Goal: Task Accomplishment & Management: Complete application form

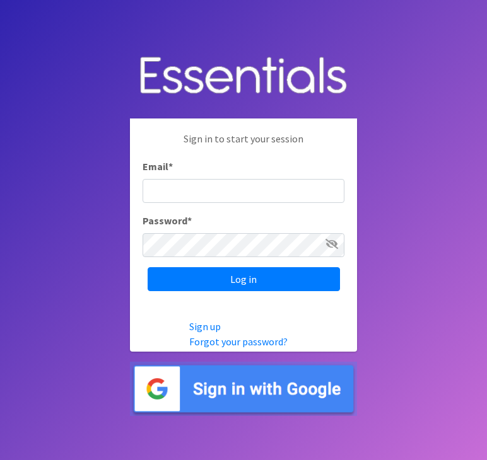
click at [219, 194] on input "Email *" at bounding box center [244, 191] width 202 height 24
type input "[PERSON_NAME][EMAIL_ADDRESS][DOMAIN_NAME]"
click at [148, 267] on input "Log in" at bounding box center [244, 279] width 192 height 24
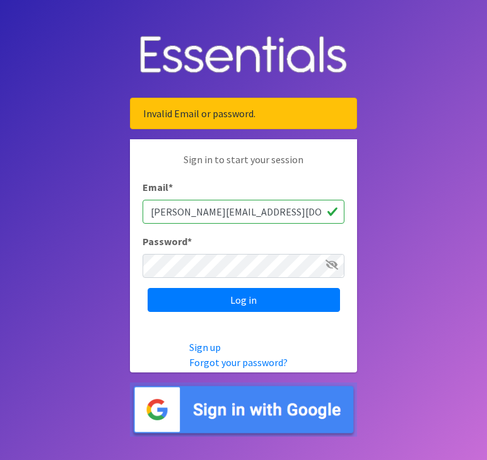
click at [194, 252] on div "Password *" at bounding box center [244, 256] width 202 height 44
click at [148, 288] on input "Log in" at bounding box center [244, 300] width 192 height 24
type input "Let121212injessicar@momchildpdx.org"
click at [148, 288] on input "Log in" at bounding box center [244, 300] width 192 height 24
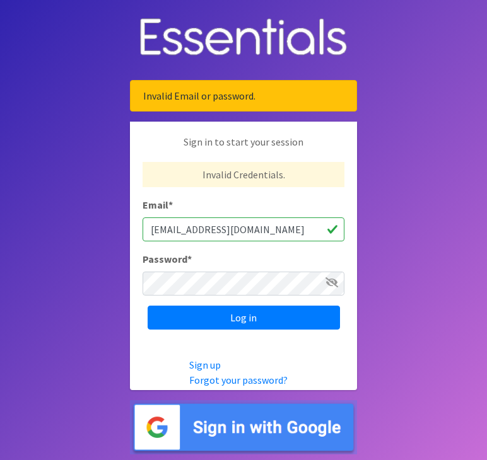
drag, startPoint x: 199, startPoint y: 227, endPoint x: 124, endPoint y: 224, distance: 75.1
click at [125, 224] on body "Invalid Email or password. Sign in to start your session Invalid Credentials. E…" at bounding box center [243, 230] width 487 height 460
type input "[PERSON_NAME][EMAIL_ADDRESS][DOMAIN_NAME]"
click at [148, 306] on input "Log in" at bounding box center [244, 318] width 192 height 24
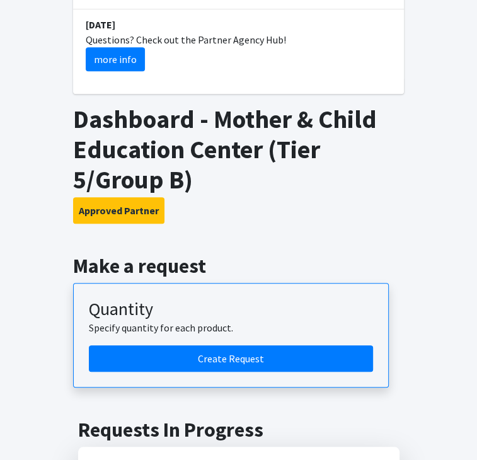
scroll to position [378, 0]
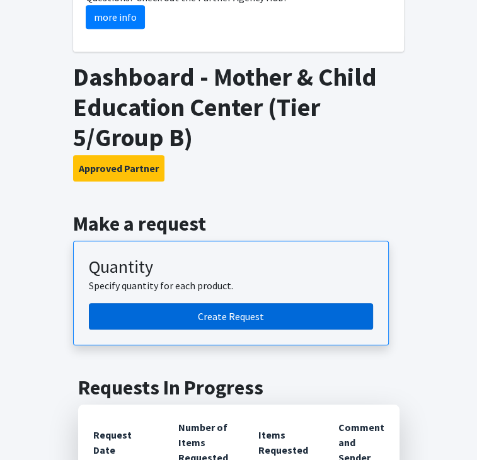
click at [234, 303] on link "Create Request" at bounding box center [231, 316] width 284 height 26
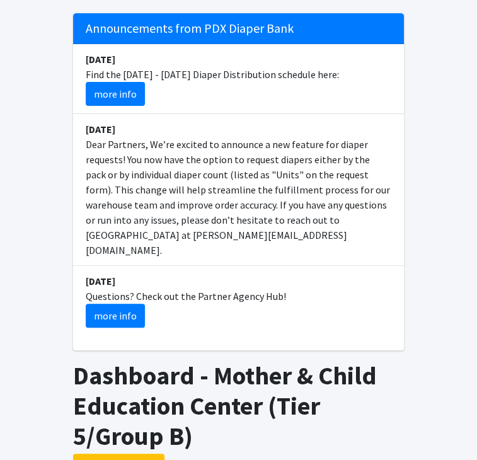
scroll to position [63, 0]
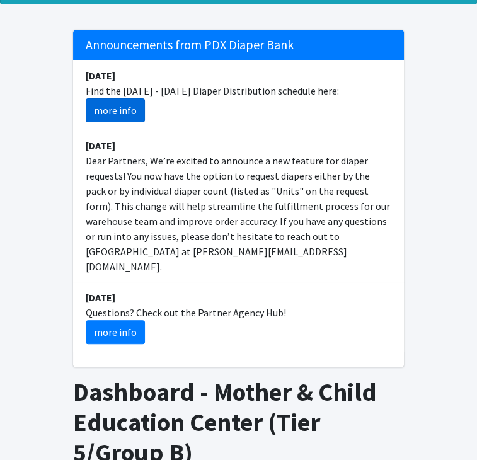
click at [86, 115] on link "more info" at bounding box center [115, 110] width 59 height 24
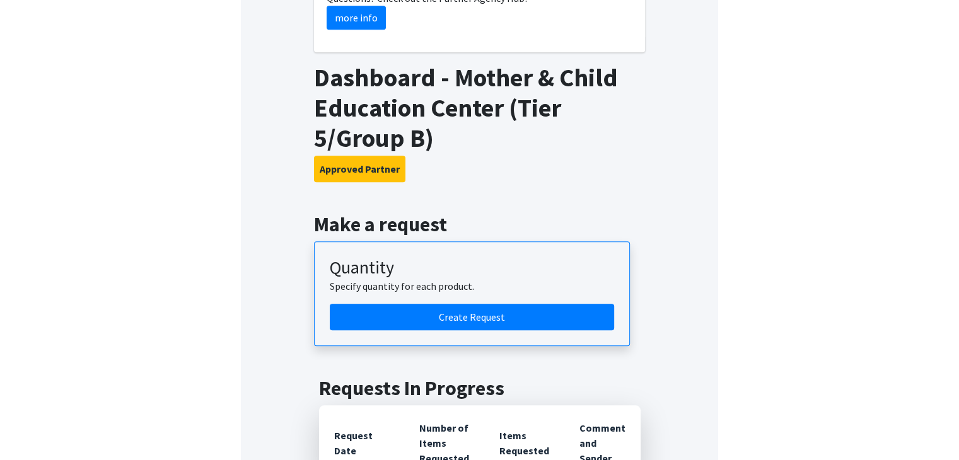
scroll to position [378, 0]
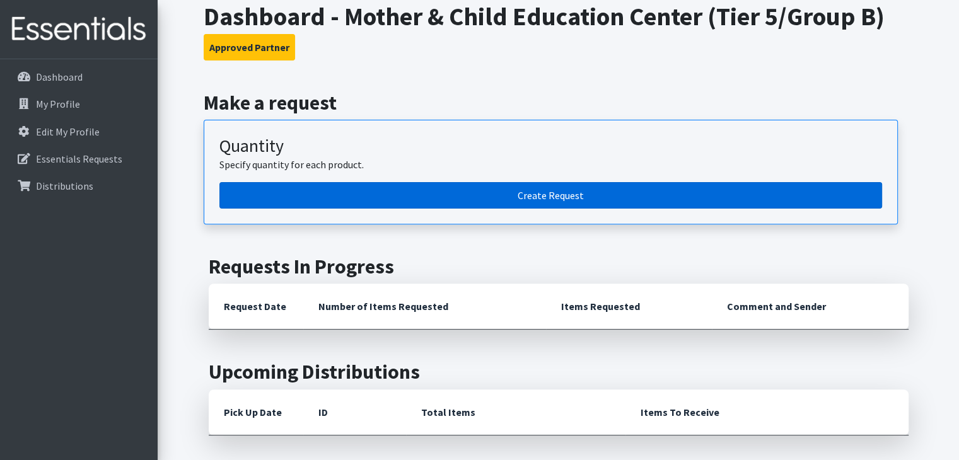
click at [477, 182] on link "Create Request" at bounding box center [550, 195] width 663 height 26
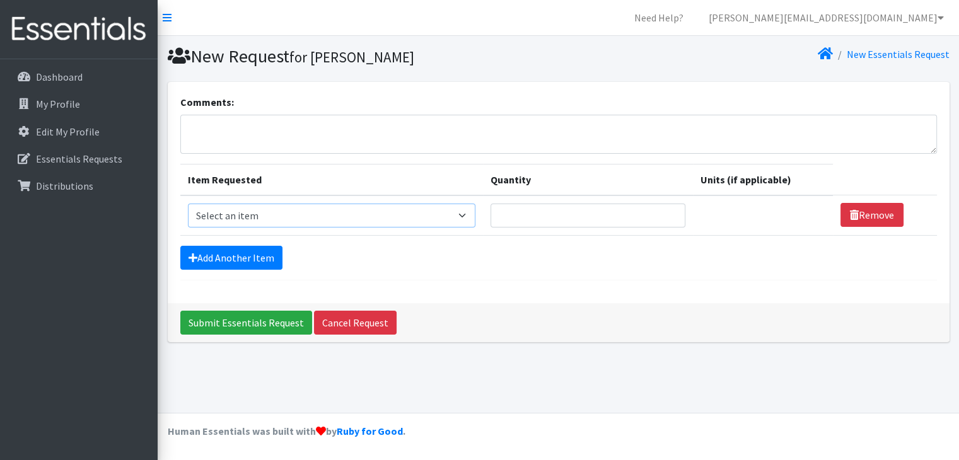
click at [382, 210] on select "Select an item Adult Briefs (Large, approx. 38"-56") Adult Briefs (Medium, appr…" at bounding box center [332, 216] width 288 height 24
select select "1187"
click at [188, 204] on select "Select an item Adult Briefs (Large, approx. 38"-56") Adult Briefs (Medium, appr…" at bounding box center [332, 216] width 288 height 24
click at [535, 233] on td "Quantity" at bounding box center [581, 215] width 206 height 40
click at [549, 218] on input "Quantity" at bounding box center [581, 216] width 191 height 24
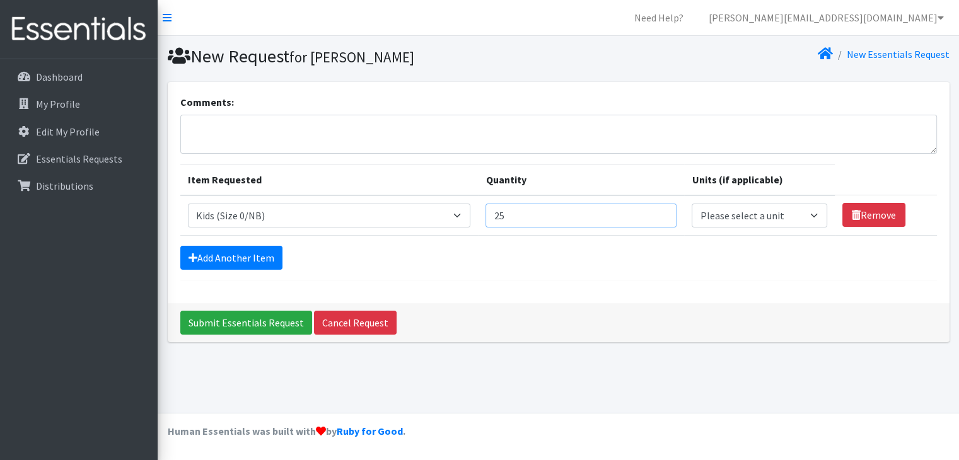
type input "25"
click at [796, 218] on select "Please select a unit units packs" at bounding box center [759, 216] width 135 height 24
select select "pack"
click at [692, 204] on select "Please select a unit units packs" at bounding box center [759, 216] width 135 height 24
click at [192, 257] on icon at bounding box center [193, 258] width 9 height 10
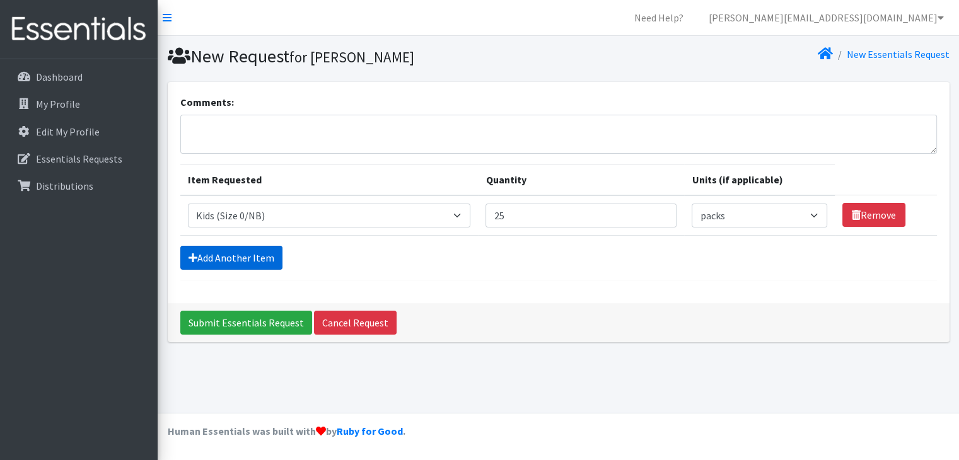
click at [267, 262] on link "Add Another Item" at bounding box center [231, 258] width 102 height 24
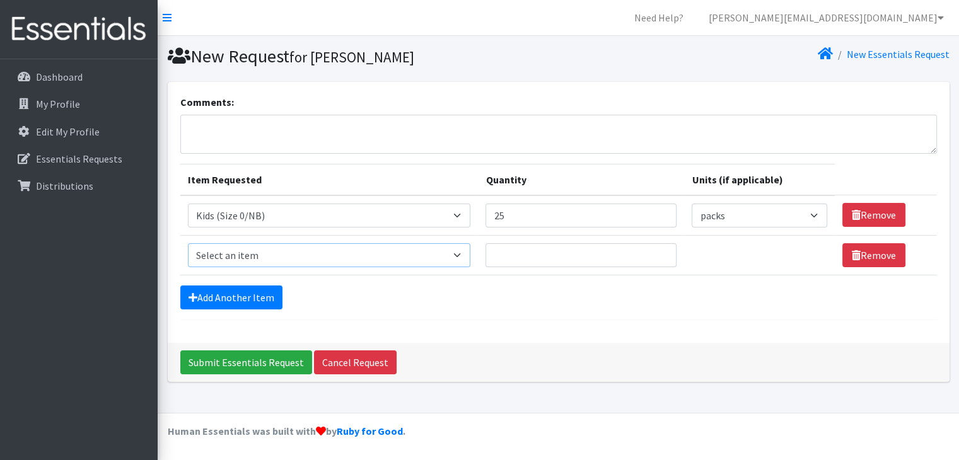
click at [299, 255] on select "Select an item Adult Briefs (Large, approx. 38"-56") Adult Briefs (Medium, appr…" at bounding box center [329, 255] width 283 height 24
select select "1186"
click at [188, 243] on select "Select an item Adult Briefs (Large, approx. 38"-56") Adult Briefs (Medium, appr…" at bounding box center [329, 255] width 283 height 24
click at [504, 250] on input "Quantity" at bounding box center [581, 255] width 191 height 24
type input "15"
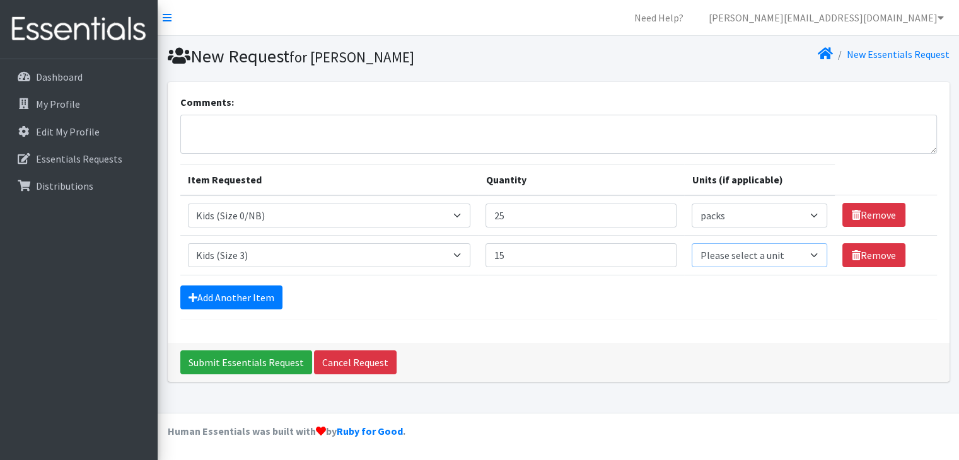
click at [757, 260] on select "Please select a unit units packs" at bounding box center [759, 255] width 135 height 24
select select "pack"
click at [692, 243] on select "Please select a unit units packs" at bounding box center [759, 255] width 135 height 24
click at [255, 295] on link "Add Another Item" at bounding box center [231, 298] width 102 height 24
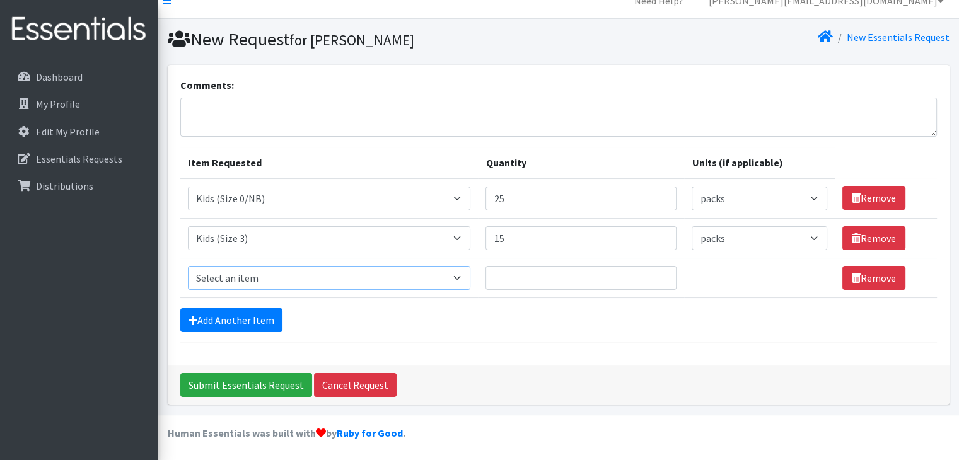
click at [306, 276] on select "Select an item Adult Briefs (Large, approx. 38"-56") Adult Briefs (Medium, appr…" at bounding box center [329, 278] width 283 height 24
select select "1161"
click at [188, 266] on select "Select an item Adult Briefs (Large, approx. 38"-56") Adult Briefs (Medium, appr…" at bounding box center [329, 278] width 283 height 24
click at [535, 289] on td "Quantity" at bounding box center [581, 278] width 206 height 40
click at [537, 278] on input "Quantity" at bounding box center [581, 278] width 191 height 24
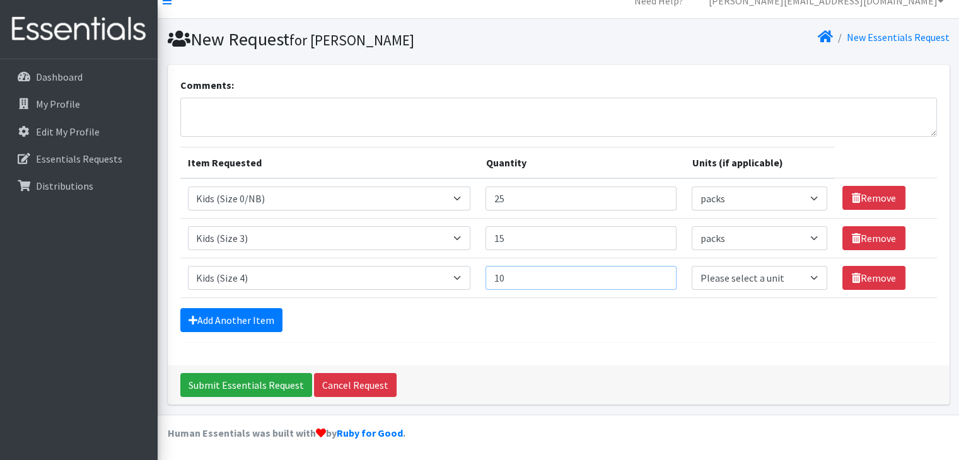
type input "10"
click at [716, 277] on select "Please select a unit units packs" at bounding box center [759, 278] width 135 height 24
select select "pack"
click at [692, 266] on select "Please select a unit units packs" at bounding box center [759, 278] width 135 height 24
click at [253, 323] on link "Add Another Item" at bounding box center [231, 320] width 102 height 24
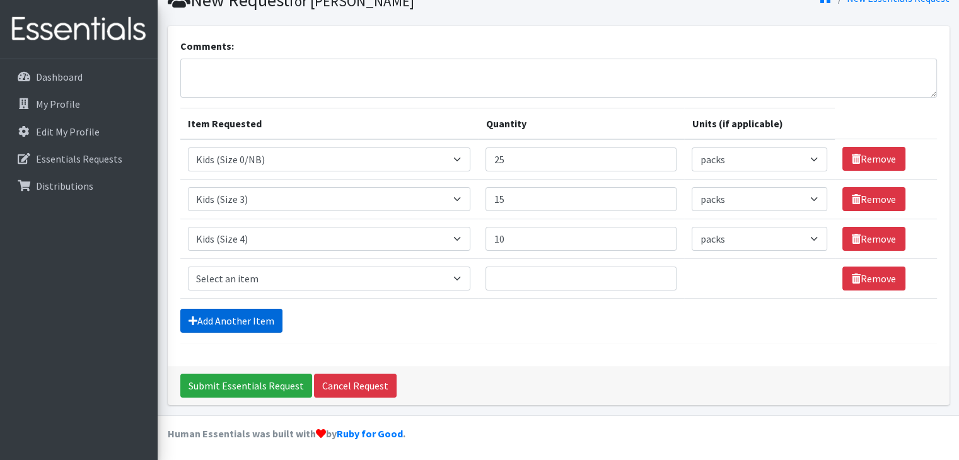
scroll to position [57, 0]
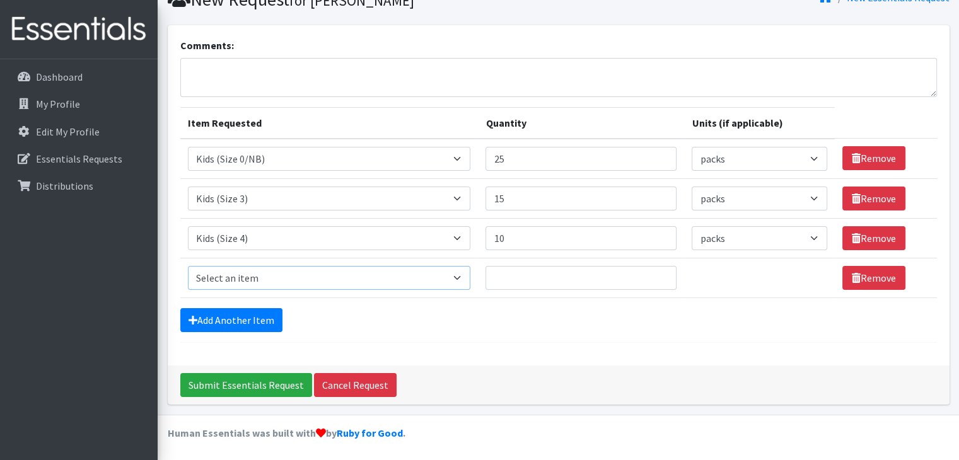
click at [312, 278] on select "Select an item Adult Briefs (Large, approx. 38"-56") Adult Briefs (Medium, appr…" at bounding box center [329, 278] width 283 height 24
select select "1162"
click at [188, 266] on select "Select an item Adult Briefs (Large, approx. 38"-56") Adult Briefs (Medium, appr…" at bounding box center [329, 278] width 283 height 24
click at [497, 273] on input "Quantity" at bounding box center [581, 278] width 191 height 24
type input "30"
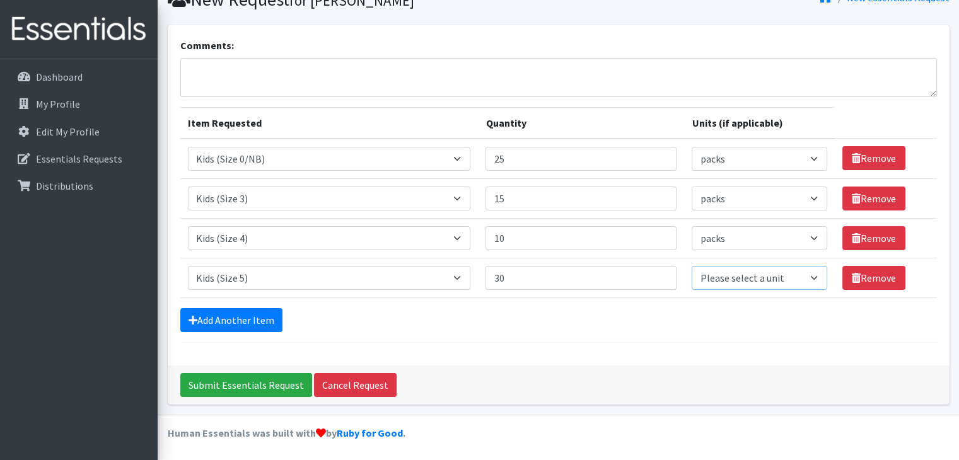
click at [737, 279] on select "Please select a unit units packs" at bounding box center [759, 278] width 135 height 24
select select "pack"
click at [692, 266] on select "Please select a unit units packs" at bounding box center [759, 278] width 135 height 24
click at [242, 315] on link "Add Another Item" at bounding box center [231, 320] width 102 height 24
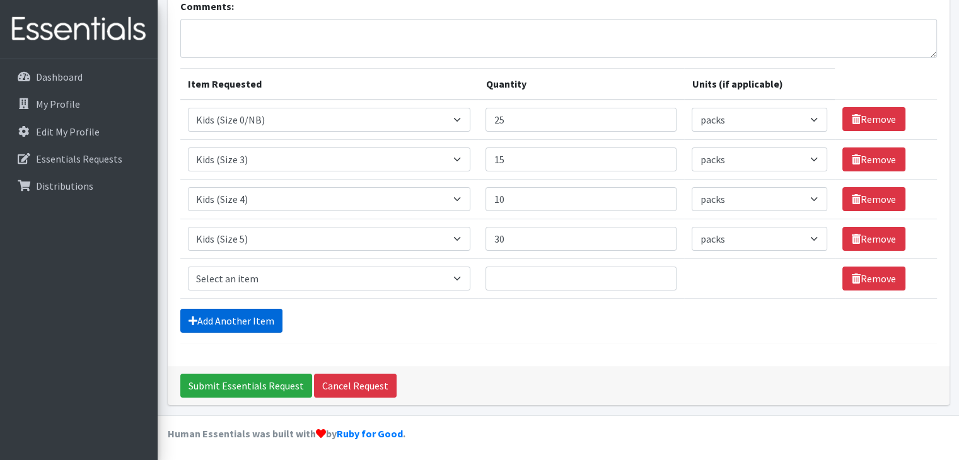
scroll to position [96, 0]
click at [277, 276] on select "Select an item Adult Briefs (Large, approx. 38"-56") Adult Briefs (Medium, appr…" at bounding box center [329, 279] width 283 height 24
select select "1164"
click at [188, 267] on select "Select an item Adult Briefs (Large, approx. 38"-56") Adult Briefs (Medium, appr…" at bounding box center [329, 279] width 283 height 24
click at [502, 278] on input "Quantity" at bounding box center [581, 279] width 191 height 24
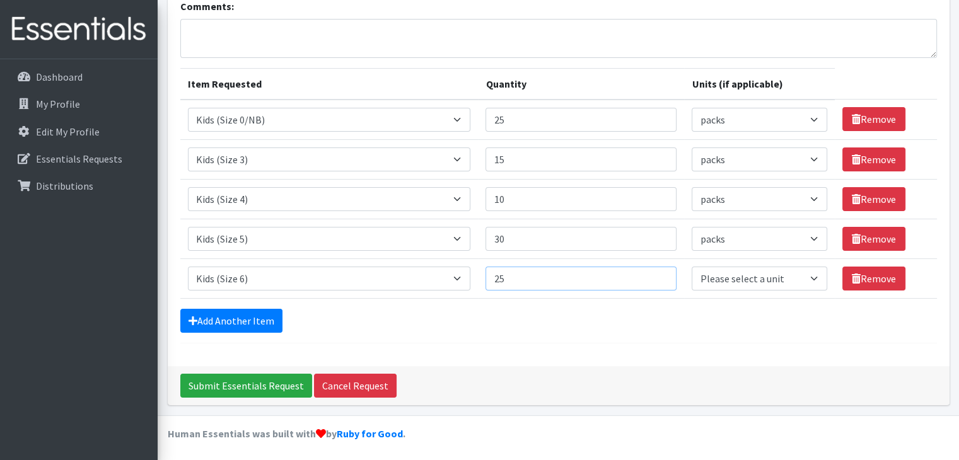
type input "25"
click at [754, 276] on select "Please select a unit units packs" at bounding box center [759, 279] width 135 height 24
select select "pack"
click at [692, 267] on select "Please select a unit units packs" at bounding box center [759, 279] width 135 height 24
click at [232, 313] on link "Add Another Item" at bounding box center [231, 321] width 102 height 24
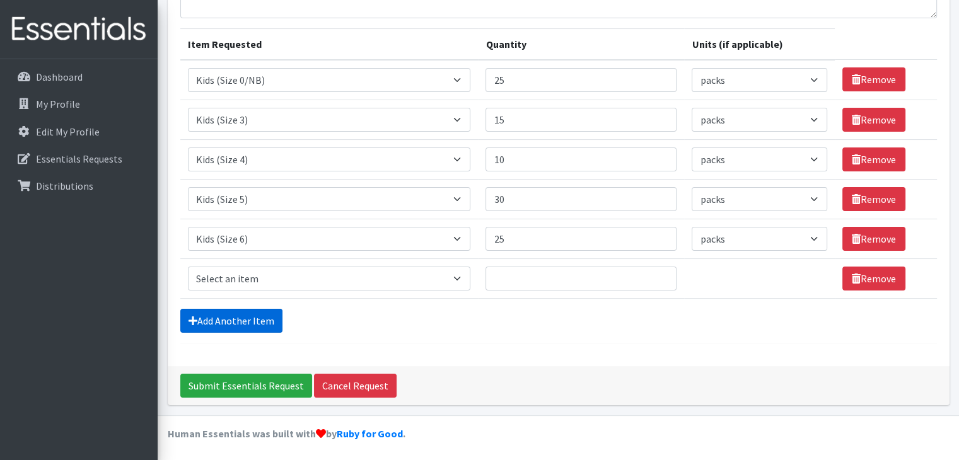
scroll to position [136, 0]
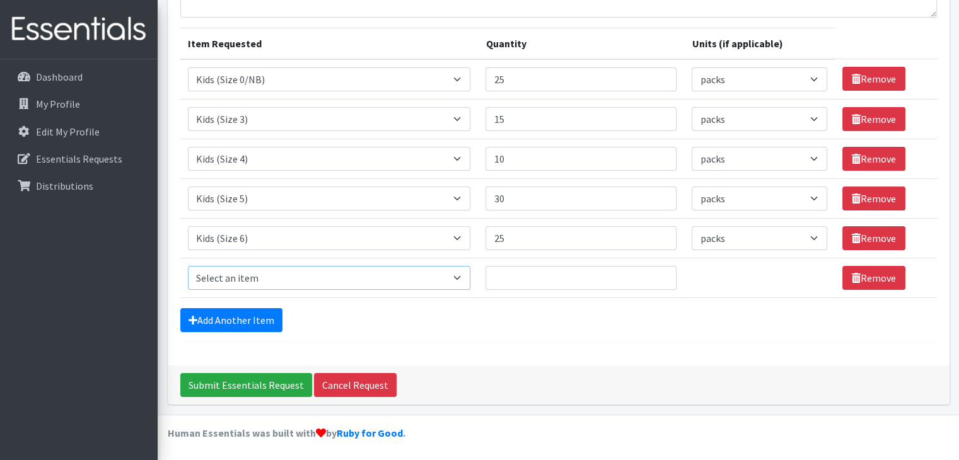
click at [278, 272] on select "Select an item Adult Briefs (Large, approx. 38"-56") Adult Briefs (Medium, appr…" at bounding box center [329, 278] width 283 height 24
select select "1631"
click at [188, 266] on select "Select an item Adult Briefs (Large, approx. 38"-56") Adult Briefs (Medium, appr…" at bounding box center [329, 278] width 283 height 24
click at [567, 259] on td "Quantity" at bounding box center [581, 278] width 206 height 40
click at [555, 284] on input "Quantity" at bounding box center [581, 278] width 191 height 24
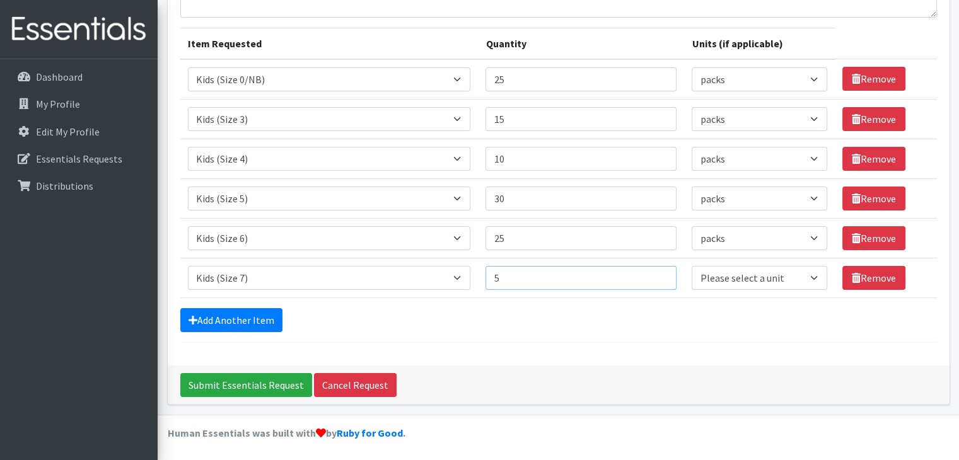
type input "5"
click at [714, 272] on select "Please select a unit units packs" at bounding box center [759, 278] width 135 height 24
select select "pack"
click at [692, 266] on select "Please select a unit units packs" at bounding box center [759, 278] width 135 height 24
click at [251, 318] on link "Add Another Item" at bounding box center [231, 320] width 102 height 24
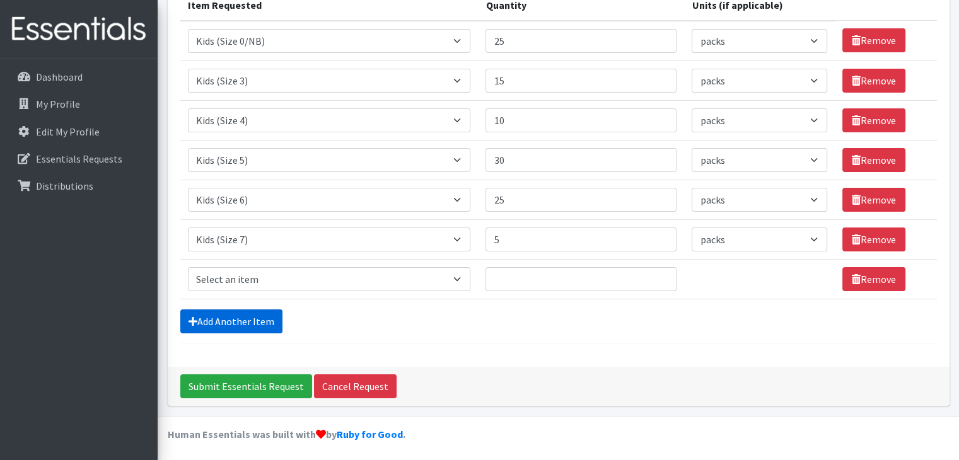
scroll to position [175, 0]
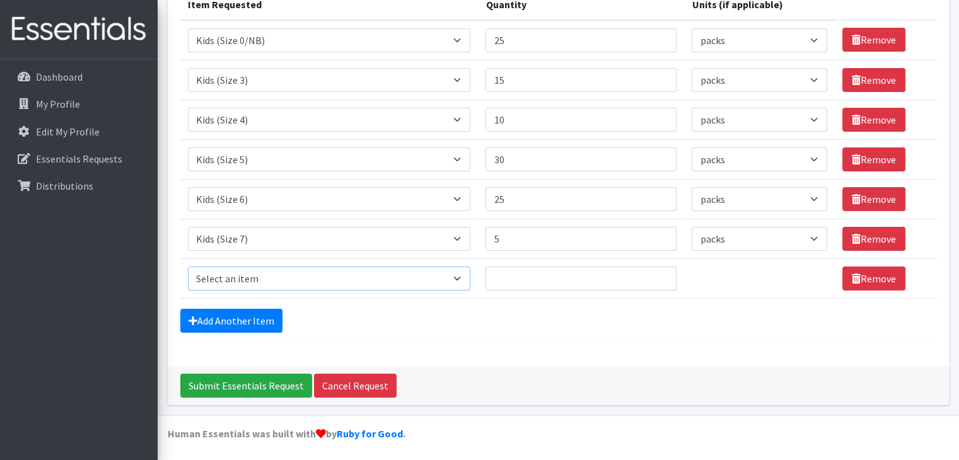
click at [303, 282] on select "Select an item Adult Briefs (Large, approx. 38"-56") Adult Briefs (Medium, appr…" at bounding box center [329, 279] width 283 height 24
select select "1185"
click at [188, 267] on select "Select an item Adult Briefs (Large, approx. 38"-56") Adult Briefs (Medium, appr…" at bounding box center [329, 279] width 283 height 24
click at [540, 271] on input "Quantity" at bounding box center [581, 279] width 191 height 24
type input "25"
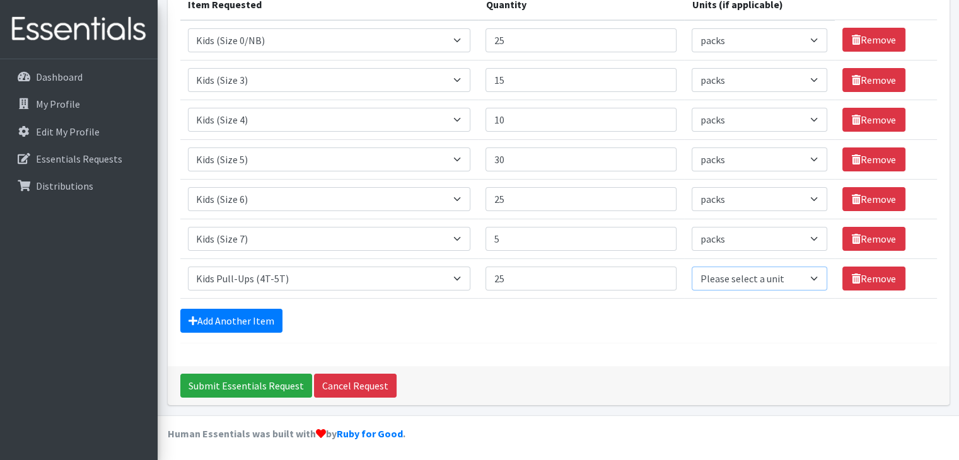
click at [744, 271] on select "Please select a unit units packs" at bounding box center [759, 279] width 135 height 24
select select "pack"
click at [692, 267] on select "Please select a unit units packs" at bounding box center [759, 279] width 135 height 24
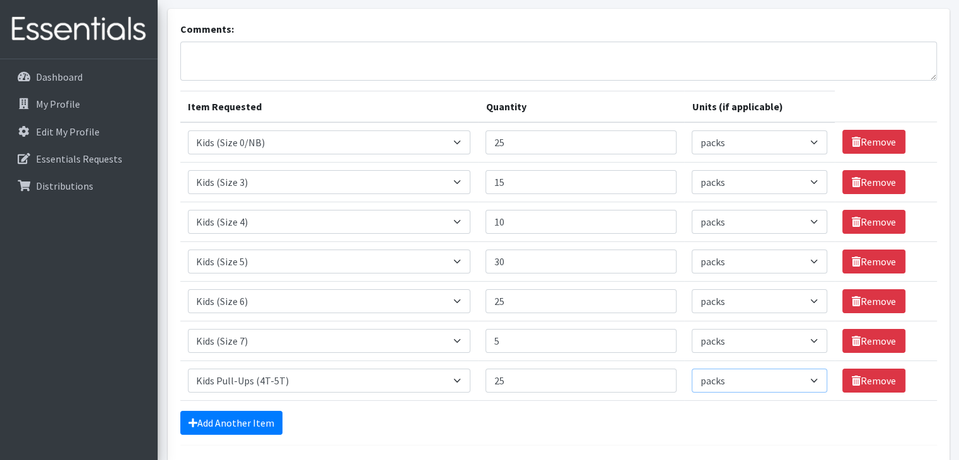
scroll to position [76, 0]
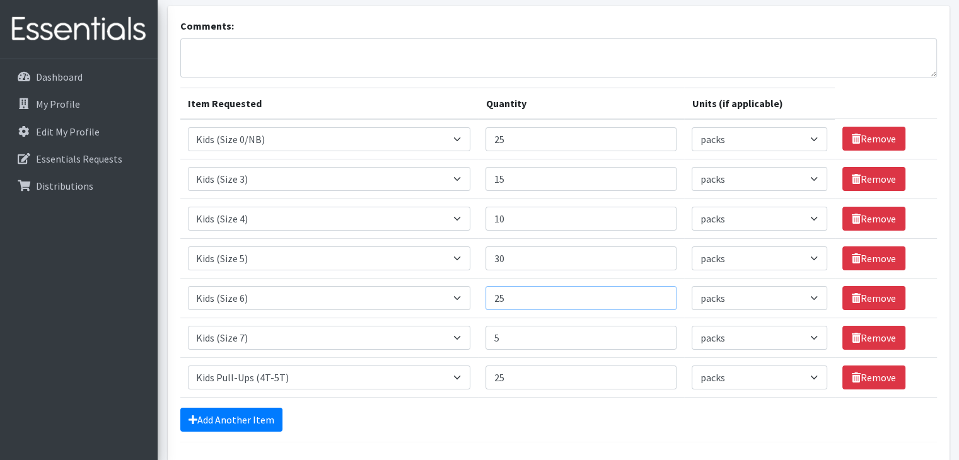
click at [504, 301] on input "25" at bounding box center [581, 298] width 191 height 24
type input "30"
click at [501, 385] on input "25" at bounding box center [581, 378] width 191 height 24
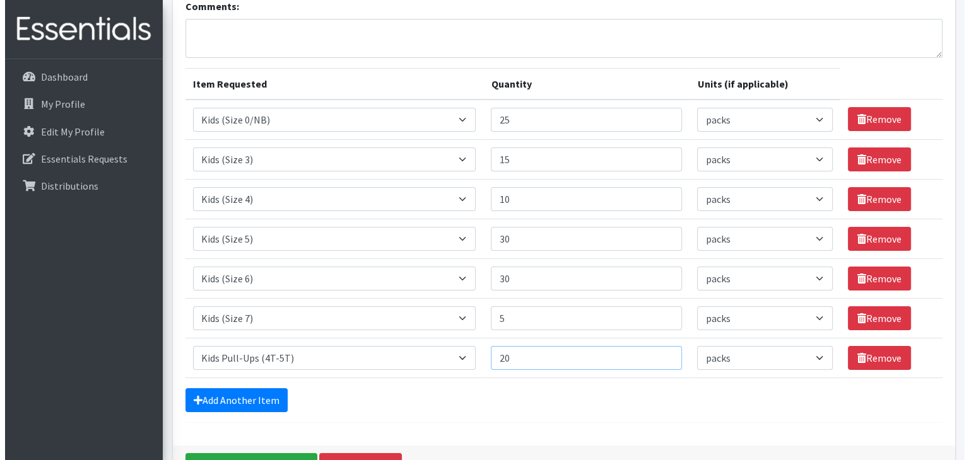
scroll to position [175, 0]
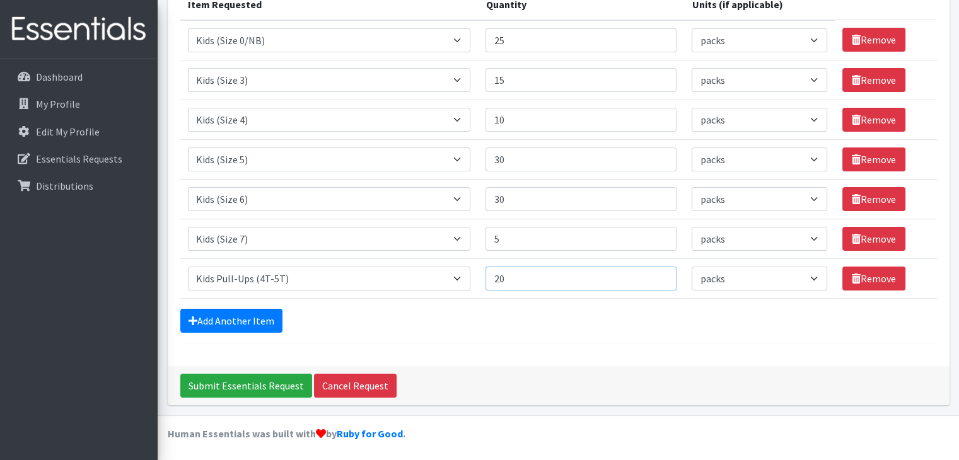
type input "20"
click at [810, 35] on select "Please select a unit units packs" at bounding box center [759, 40] width 135 height 24
click at [803, 5] on th "Units (if applicable)" at bounding box center [759, 5] width 150 height 32
click at [227, 384] on input "Submit Essentials Request" at bounding box center [246, 386] width 132 height 24
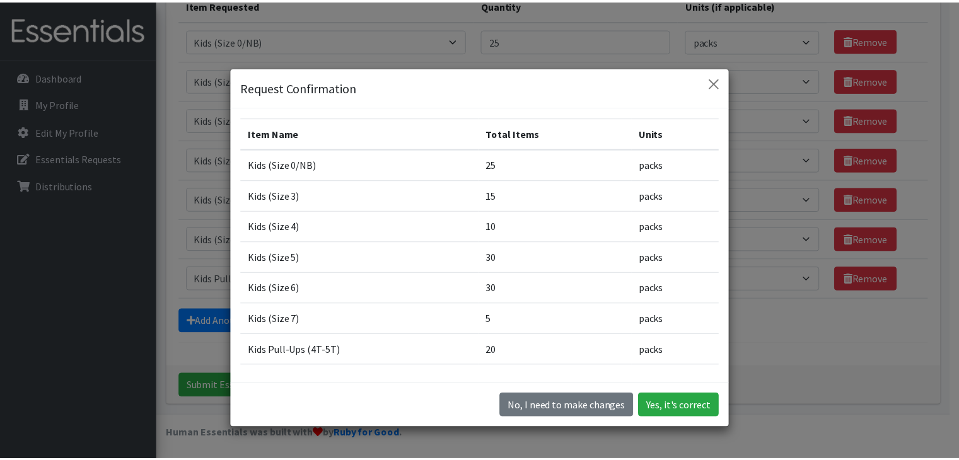
scroll to position [45, 0]
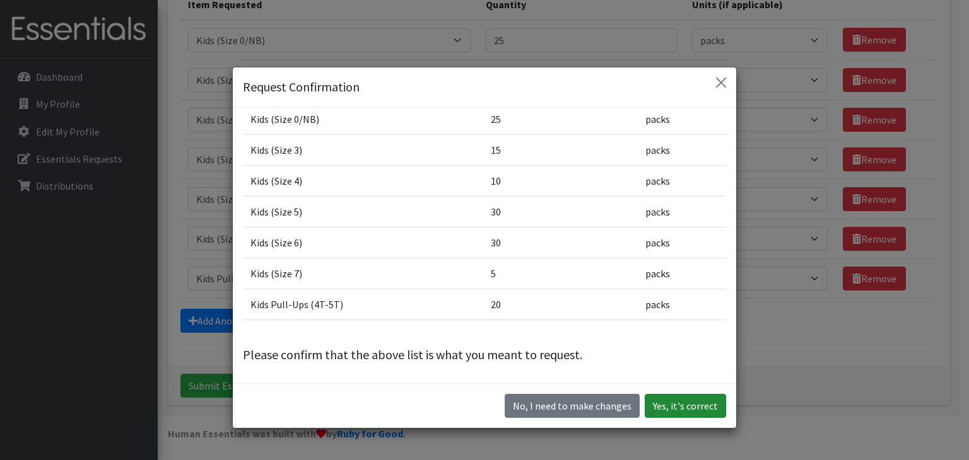
click at [668, 407] on button "Yes, it's correct" at bounding box center [684, 406] width 81 height 24
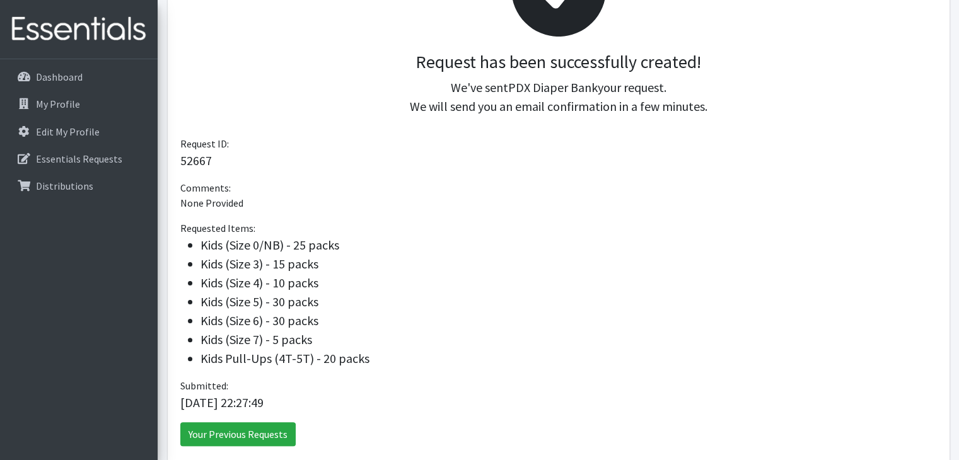
scroll to position [335, 0]
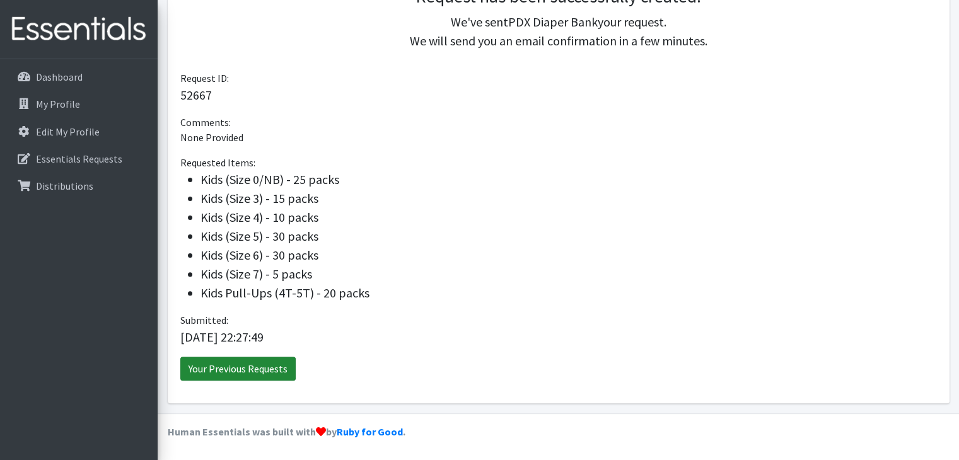
click at [240, 366] on link "Your Previous Requests" at bounding box center [237, 369] width 115 height 24
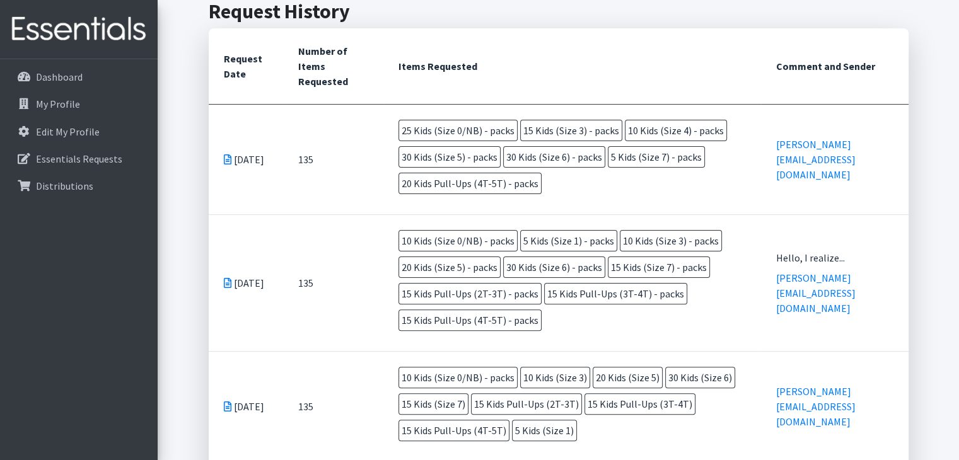
scroll to position [308, 0]
